Goal: Task Accomplishment & Management: Manage account settings

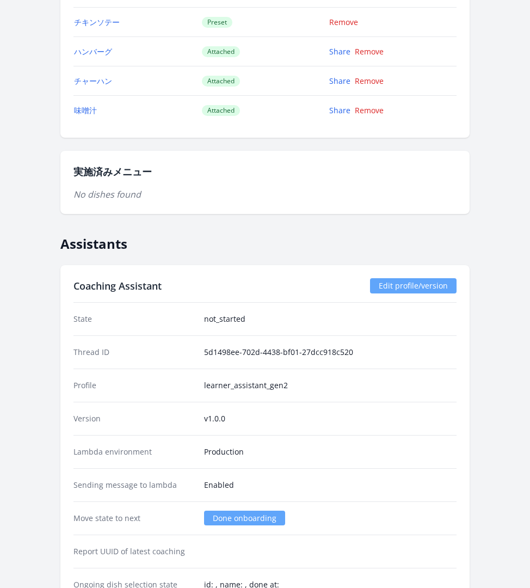
scroll to position [1846, 0]
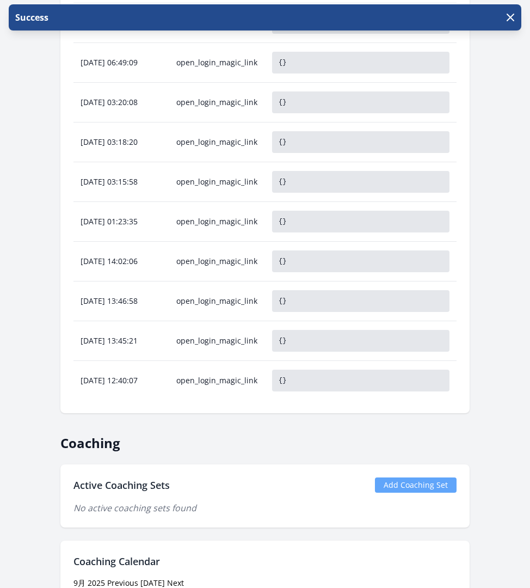
scroll to position [835, 0]
